Goal: Task Accomplishment & Management: Manage account settings

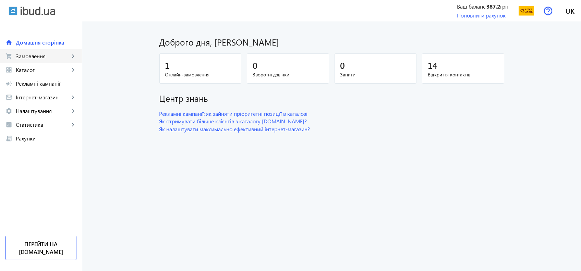
click at [28, 57] on span "Замовлення" at bounding box center [43, 56] width 54 height 7
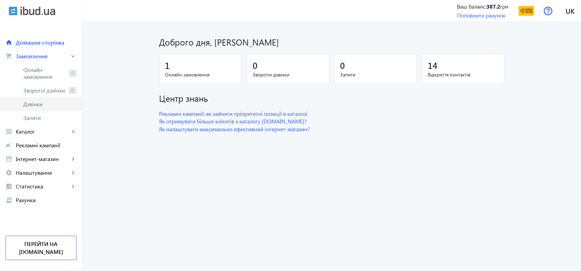
click at [23, 105] on span "Дзвінки" at bounding box center [49, 104] width 53 height 7
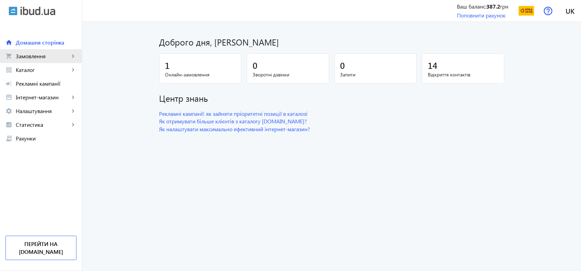
click at [47, 53] on span "Замовлення" at bounding box center [43, 56] width 54 height 7
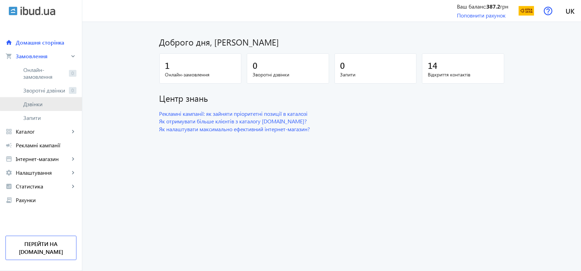
click at [43, 103] on span "Дзвінки" at bounding box center [49, 104] width 53 height 7
